Goal: Information Seeking & Learning: Learn about a topic

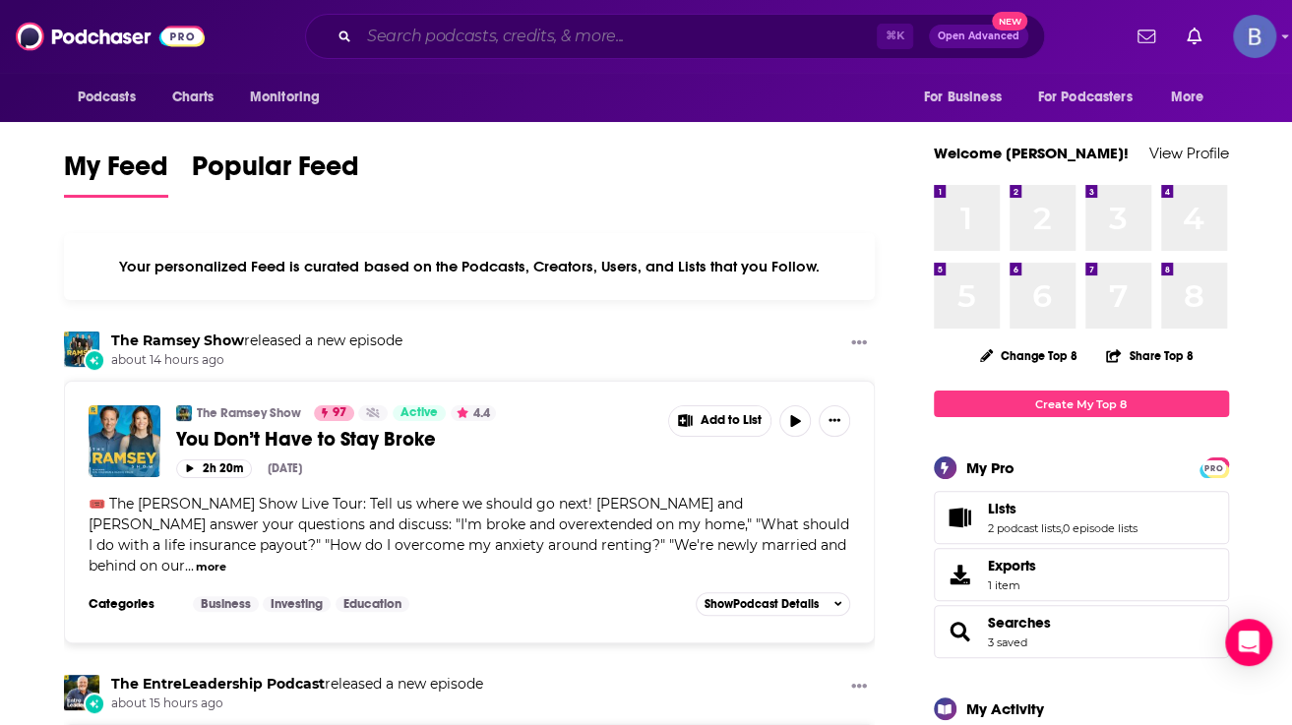
click at [457, 38] on input "Search podcasts, credits, & more..." at bounding box center [618, 36] width 518 height 31
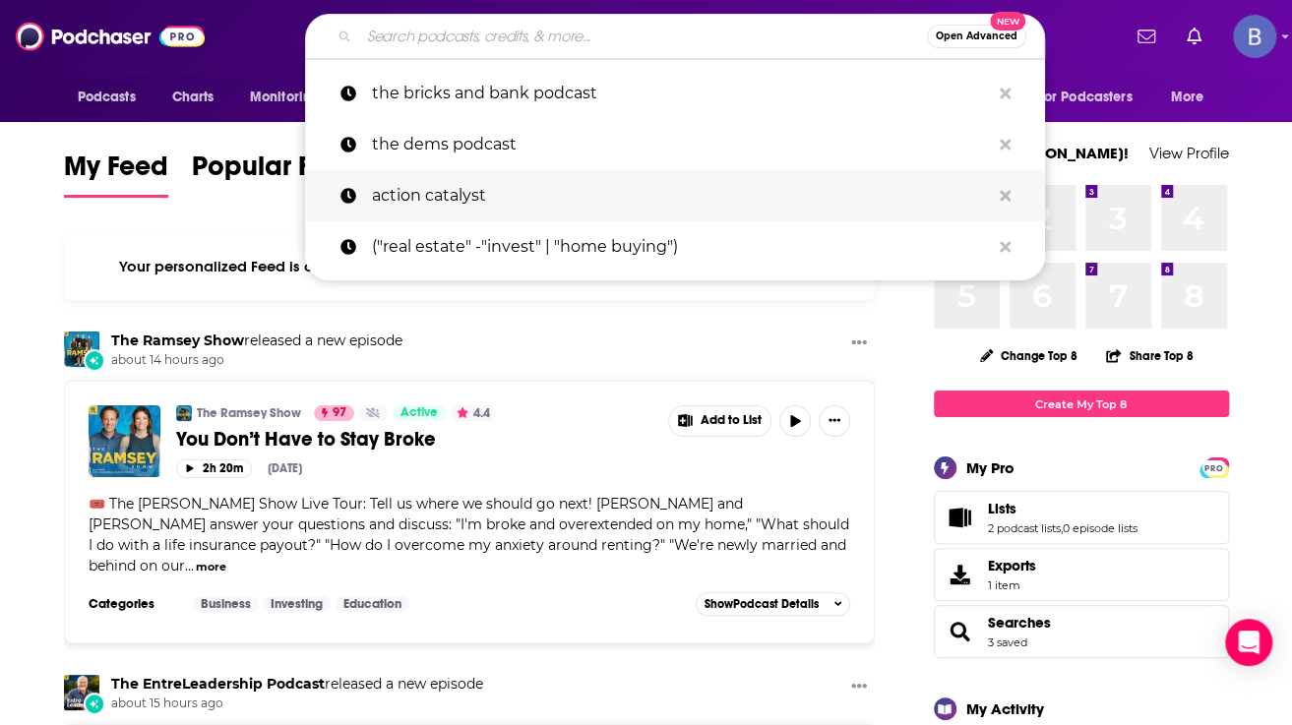
click at [441, 175] on p "action catalyst" at bounding box center [681, 195] width 618 height 51
type input "action catalyst"
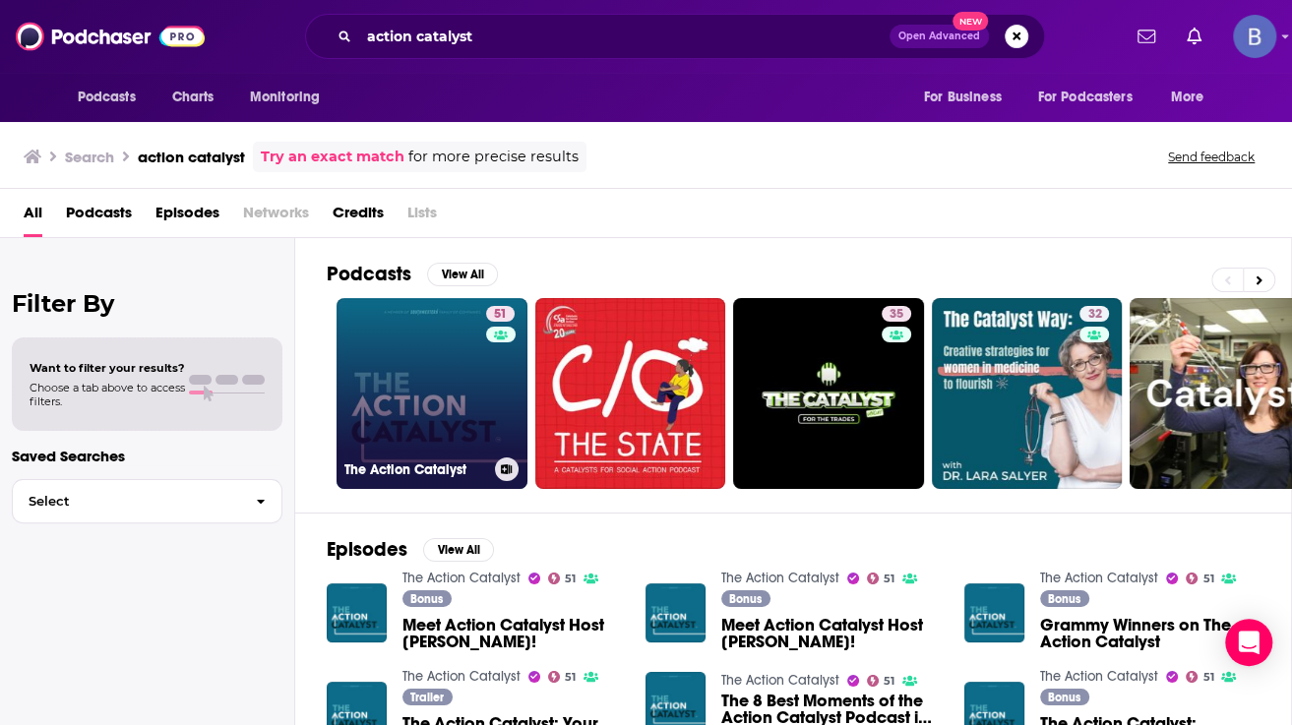
click at [451, 417] on link "51 The Action Catalyst" at bounding box center [432, 393] width 191 height 191
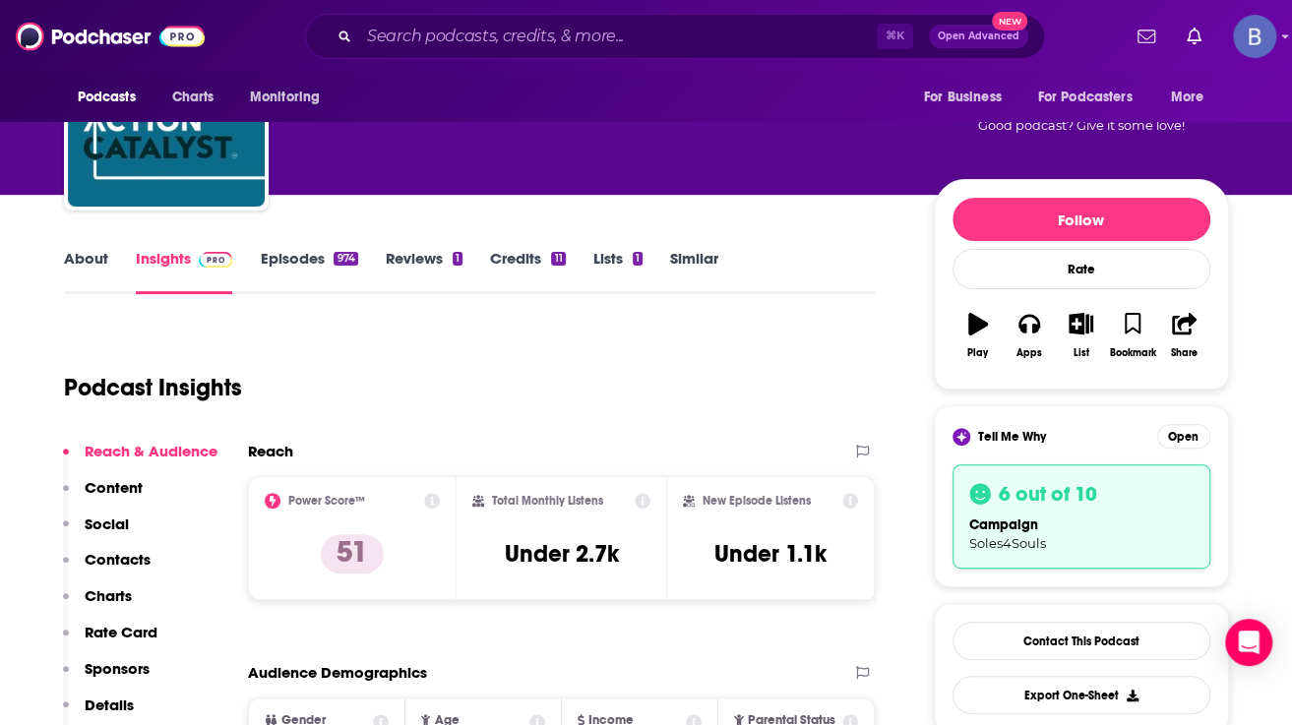
scroll to position [160, 0]
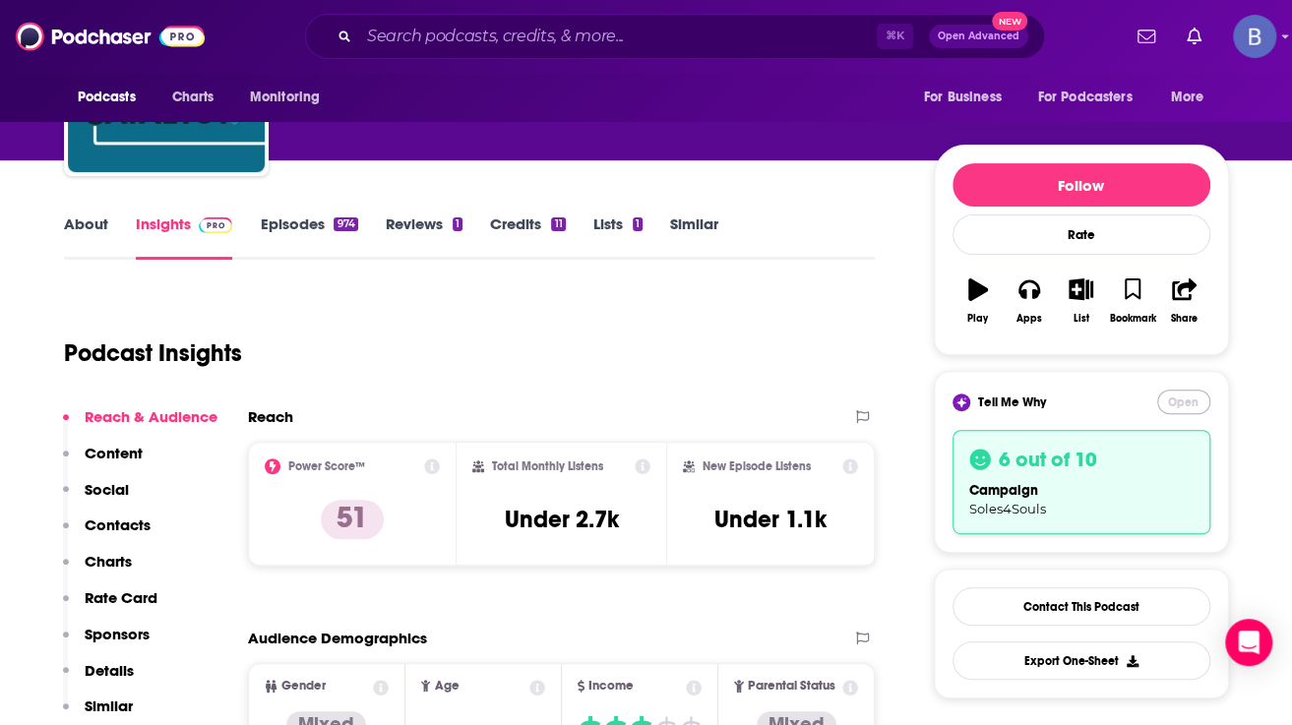
click at [1184, 402] on button "Open" at bounding box center [1183, 402] width 53 height 25
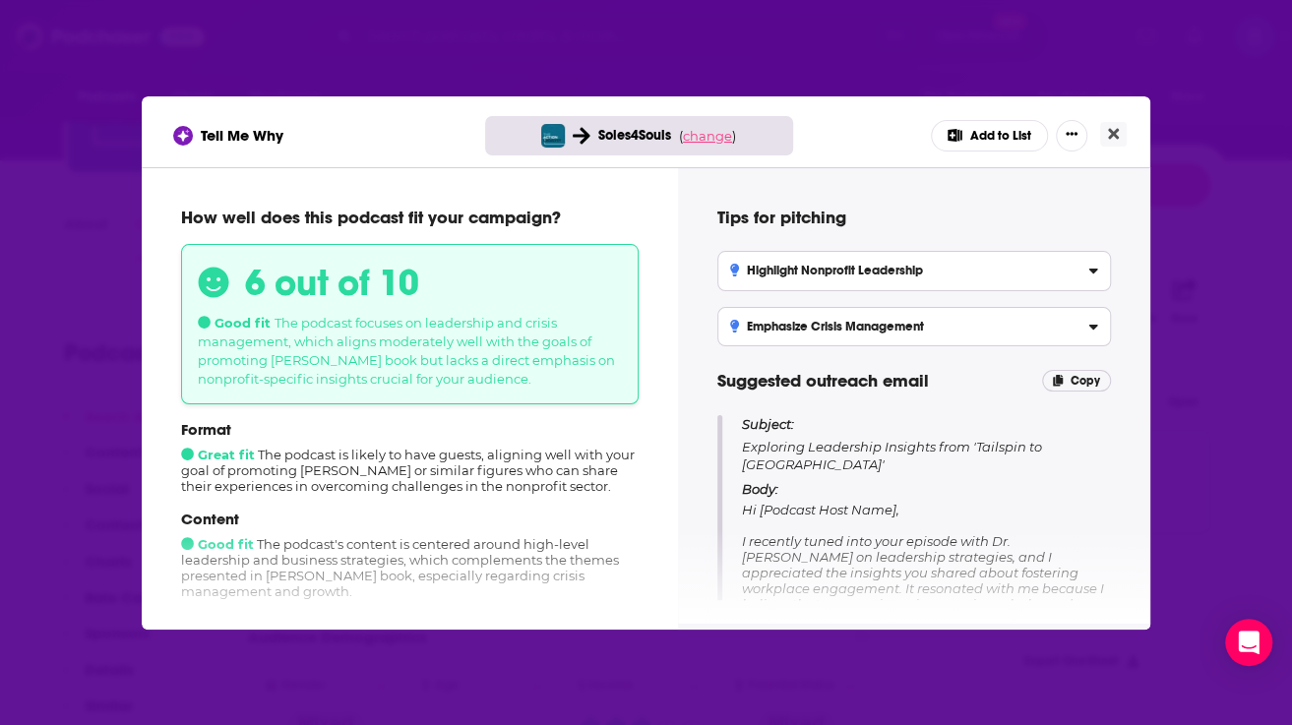
click at [711, 134] on span "change" at bounding box center [707, 136] width 49 height 16
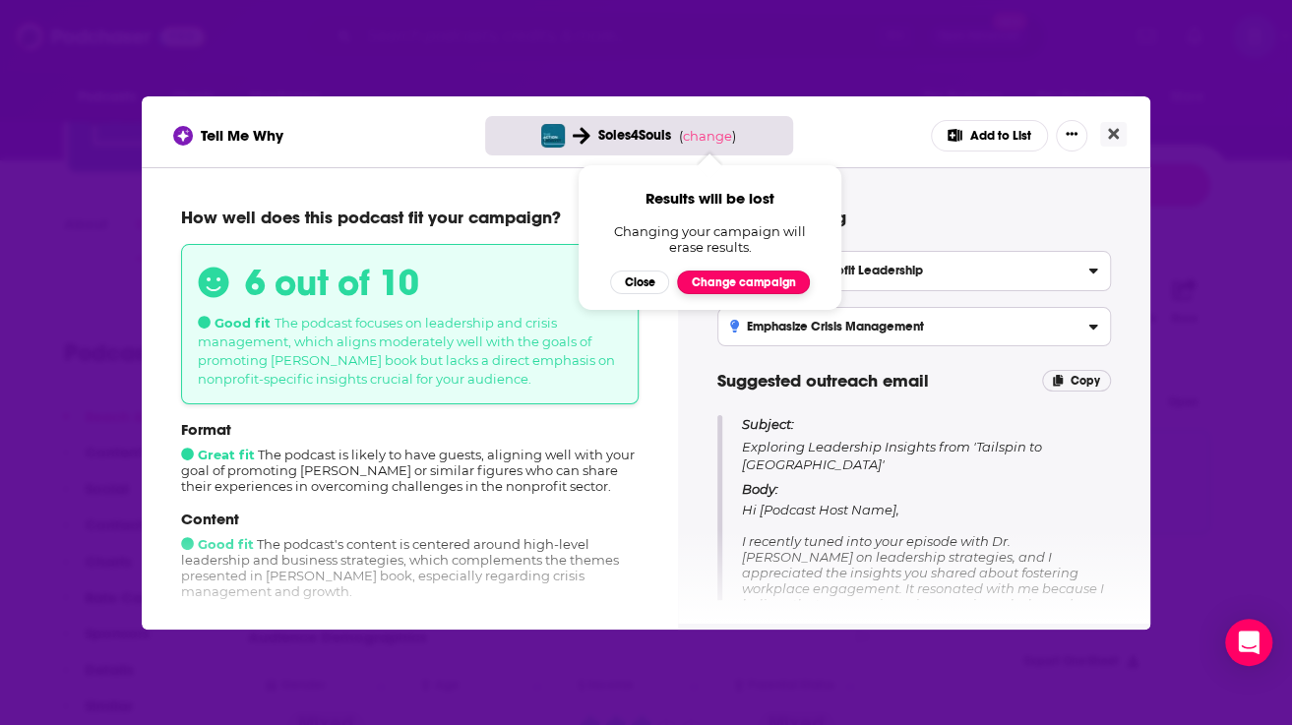
click at [720, 279] on button "Change campaign" at bounding box center [743, 283] width 133 height 24
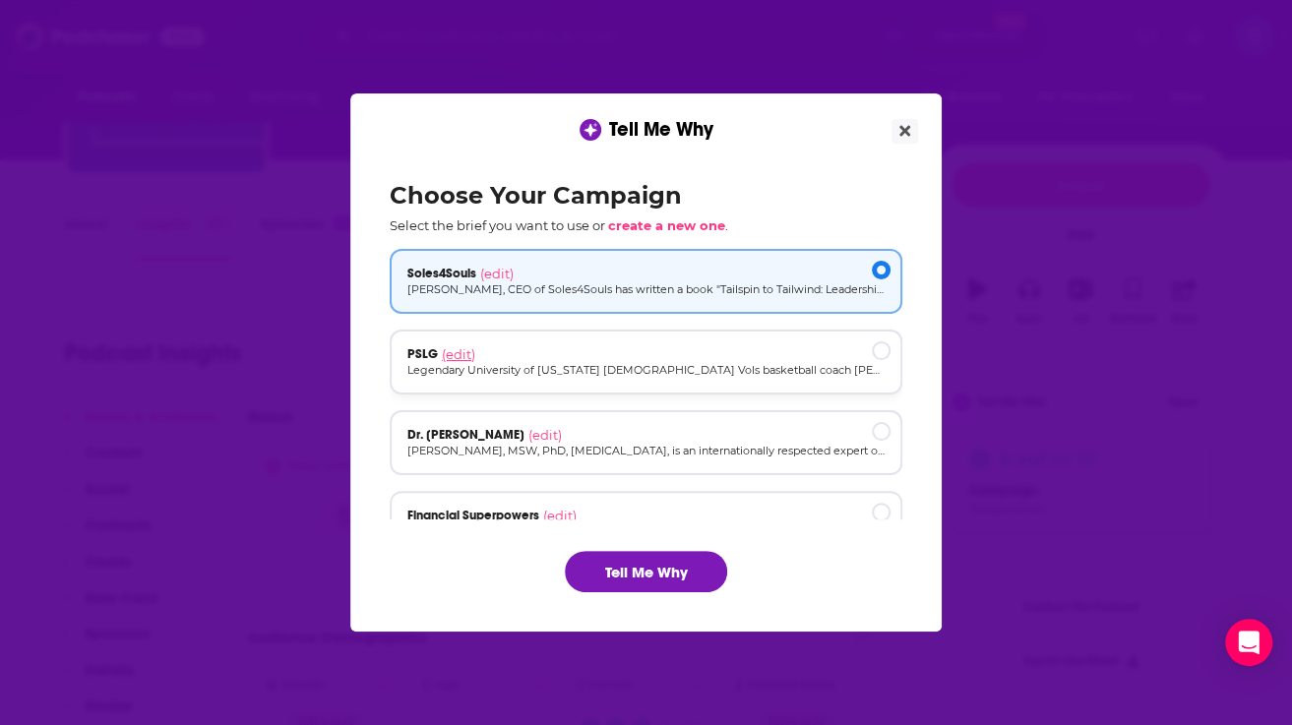
click at [459, 352] on span "(edit)" at bounding box center [458, 354] width 33 height 16
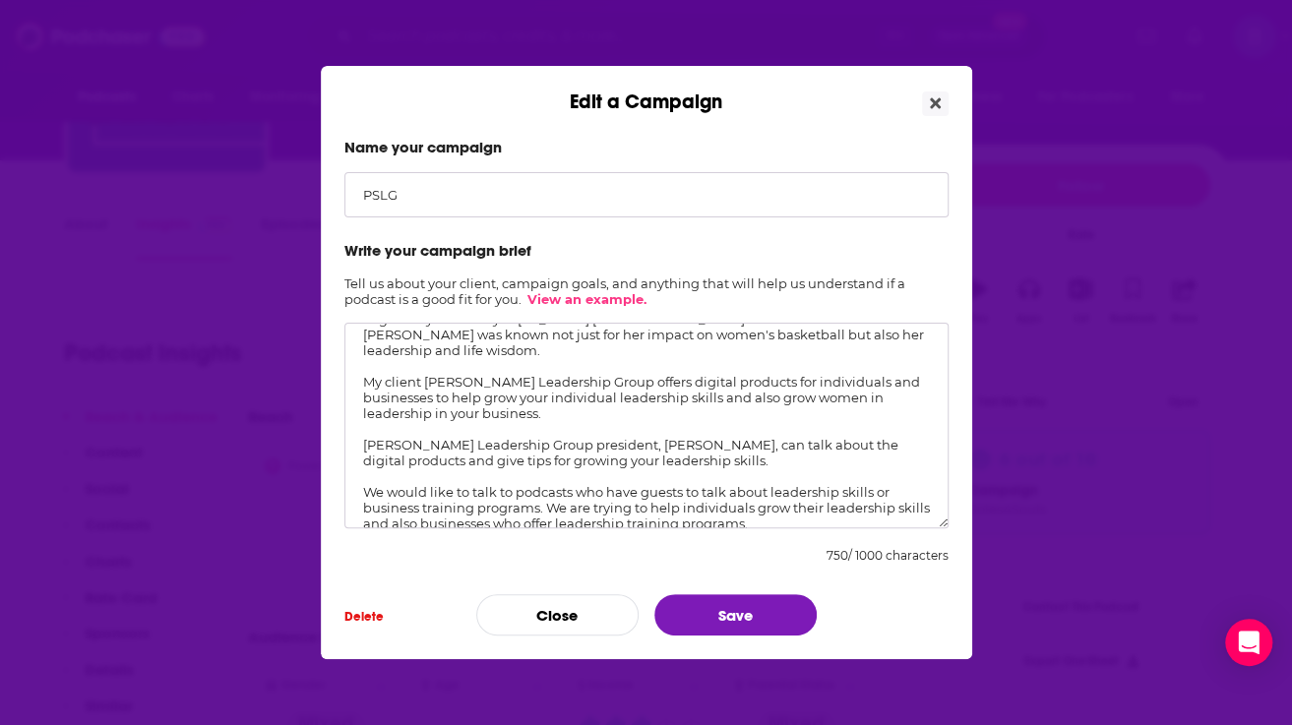
scroll to position [28, 0]
click at [936, 100] on icon "Close" at bounding box center [935, 103] width 11 height 11
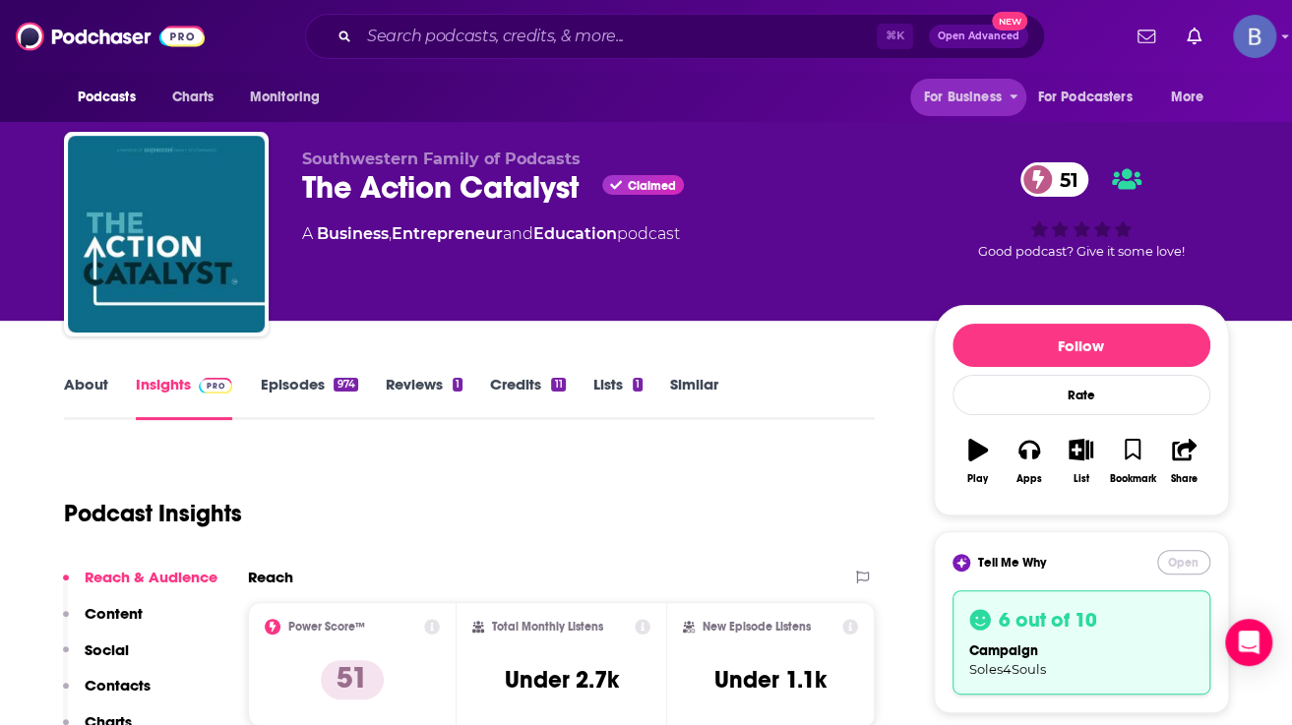
scroll to position [160, 0]
